Goal: Navigation & Orientation: Understand site structure

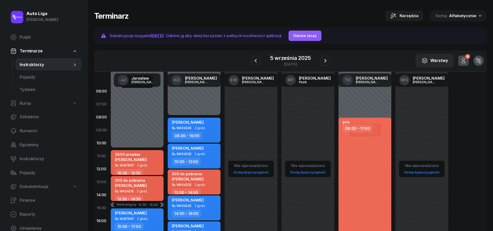
click at [256, 115] on div "Nie wprowadzono Dodaj dyspozycyjność" at bounding box center [250, 208] width 57 height 246
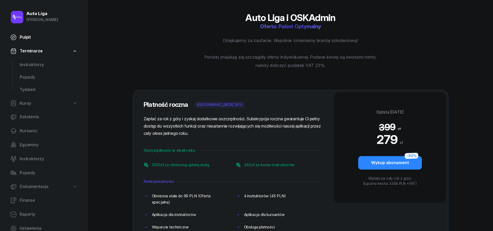
click at [26, 36] on span "Pulpit" at bounding box center [49, 37] width 58 height 7
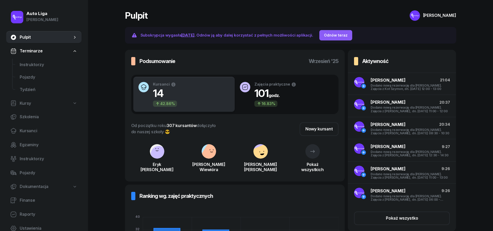
click at [50, 49] on link "Terminarze" at bounding box center [43, 51] width 75 height 12
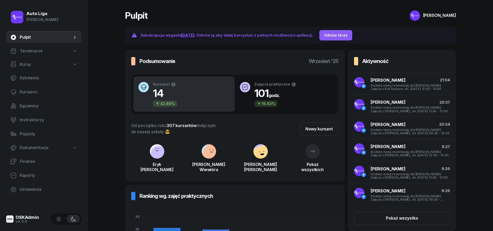
scroll to position [102, 0]
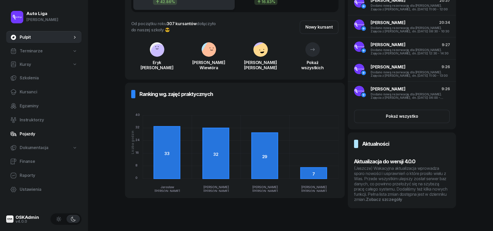
click at [40, 131] on span "Pojazdy" at bounding box center [49, 133] width 58 height 7
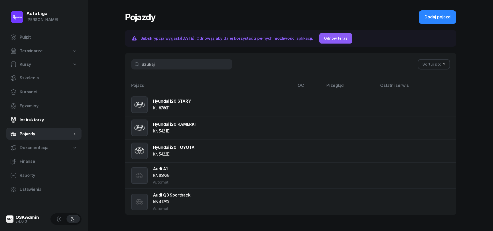
click at [50, 120] on span "Instruktorzy" at bounding box center [49, 119] width 58 height 7
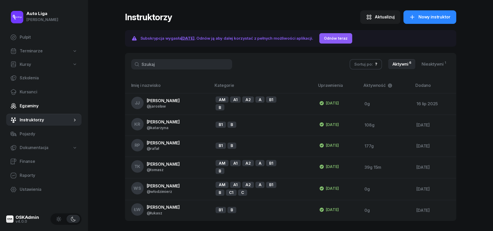
click at [50, 104] on span "Egzaminy" at bounding box center [49, 105] width 58 height 7
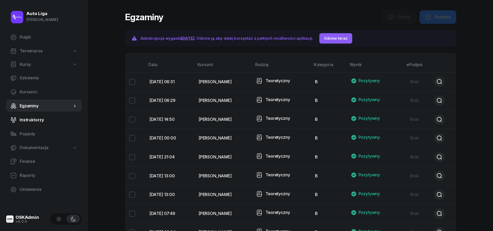
click at [50, 123] on span "Instruktorzy" at bounding box center [49, 119] width 58 height 7
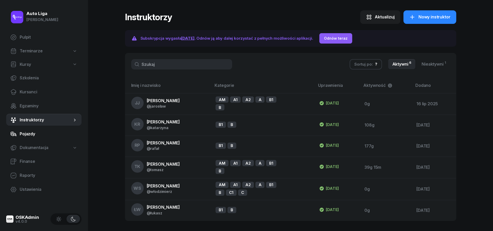
click at [49, 134] on span "Pojazdy" at bounding box center [49, 133] width 58 height 7
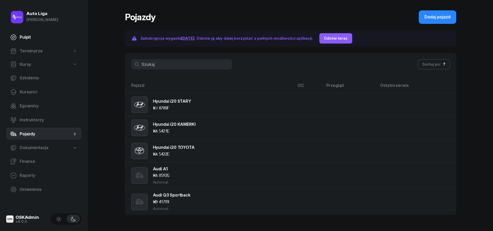
click at [44, 36] on span "Pulpit" at bounding box center [49, 37] width 58 height 7
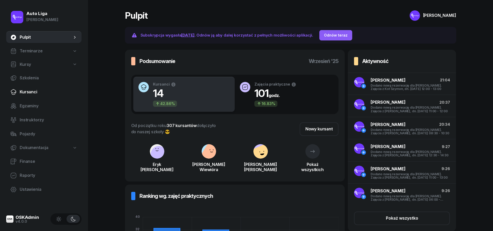
click at [38, 91] on span "Kursanci" at bounding box center [49, 91] width 58 height 7
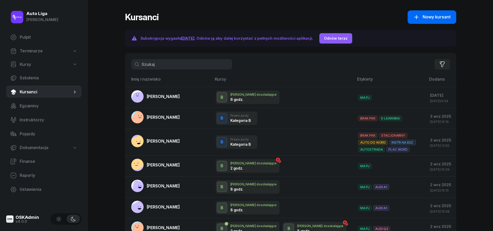
click at [436, 15] on span "Nowy kursant" at bounding box center [436, 17] width 28 height 7
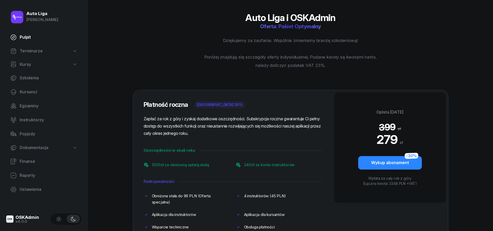
click at [25, 34] on span "Pulpit" at bounding box center [49, 37] width 58 height 7
